Goal: Contribute content: Contribute content

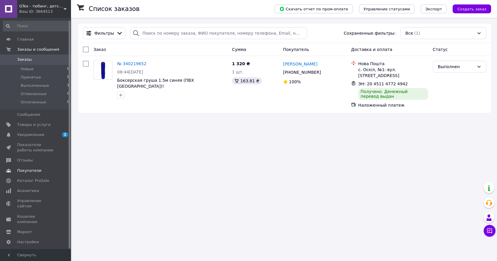
scroll to position [3, 0]
click at [40, 199] on span "Управление сайтом" at bounding box center [36, 200] width 38 height 11
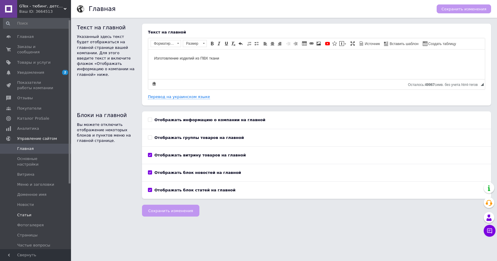
click at [22, 212] on span "Статьи" at bounding box center [24, 214] width 14 height 5
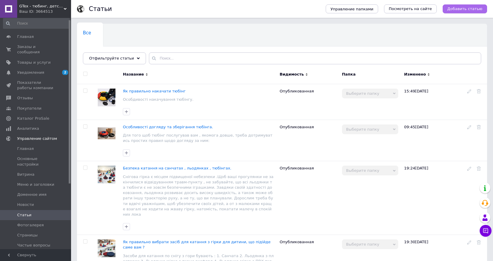
click at [456, 9] on span "Добавить статью" at bounding box center [464, 8] width 35 height 5
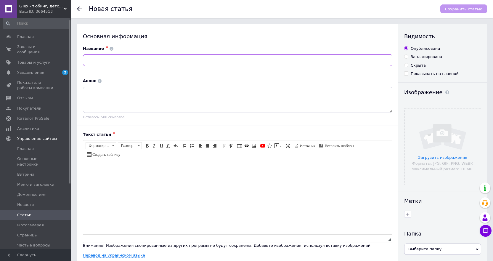
click at [87, 58] on input "text" at bounding box center [237, 60] width 309 height 12
paste input "Як користуватись тюбінгом так ,щоб камера послугувала вам якомога довше."
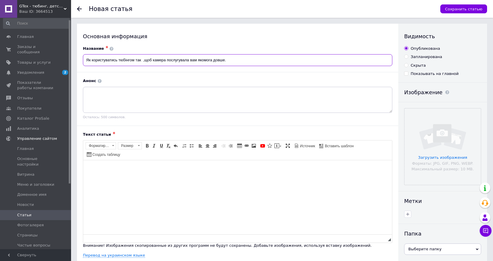
click at [97, 61] on input "Як користуватись тюбінгом так ,щоб камера послугувала вам якомога довше." at bounding box center [237, 60] width 309 height 12
type input "Як користуватись тюбінгом так ,щоб камера послугувала вам якомога довше."
click at [94, 164] on html at bounding box center [237, 169] width 309 height 18
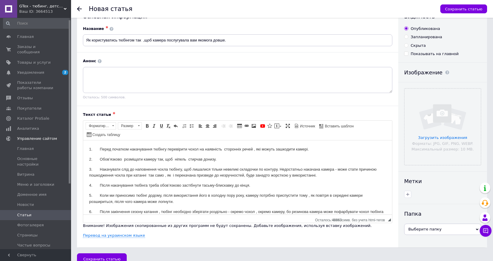
scroll to position [30, 0]
